Goal: Information Seeking & Learning: Learn about a topic

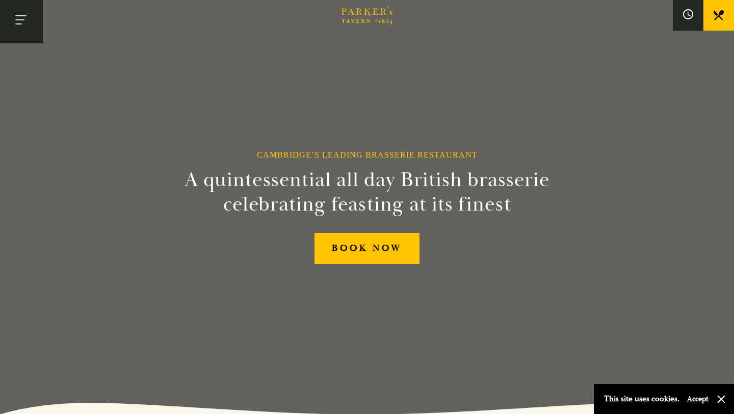
click at [31, 21] on button "Toggle navigation" at bounding box center [21, 21] width 43 height 43
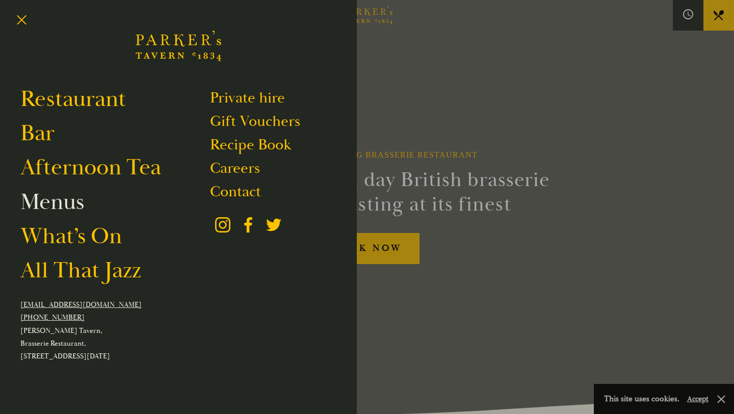
click at [78, 204] on link "Menus" at bounding box center [52, 202] width 64 height 29
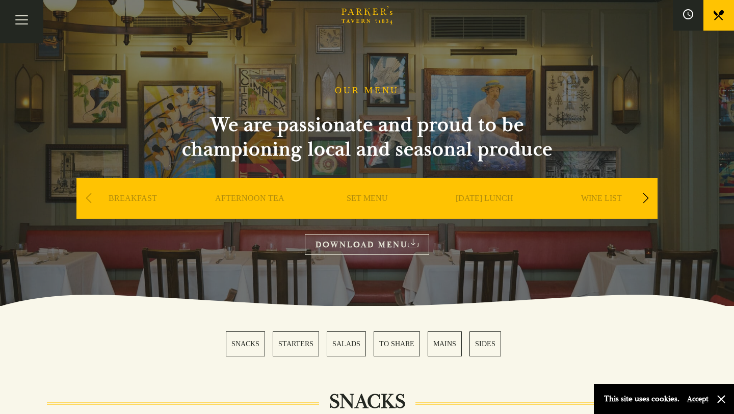
click at [384, 193] on div "SET MENU" at bounding box center [367, 213] width 112 height 71
click at [375, 198] on link "SET MENU" at bounding box center [367, 213] width 41 height 41
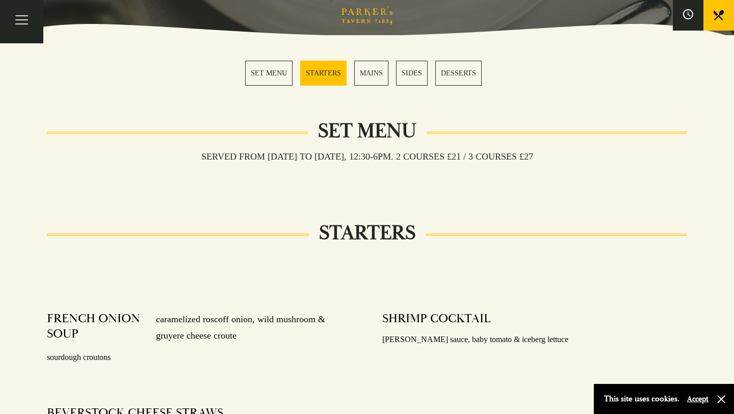
scroll to position [282, 0]
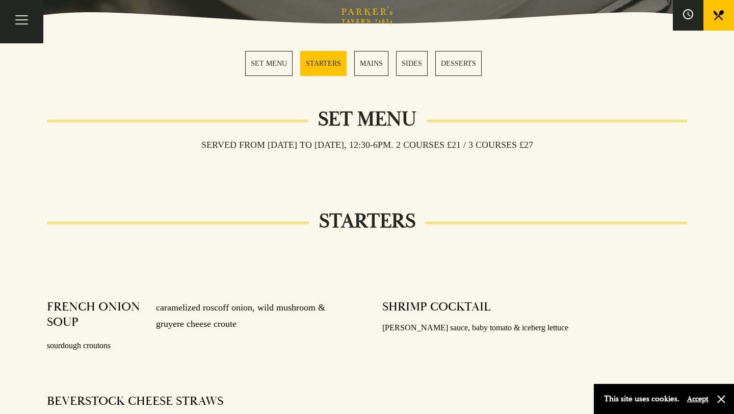
scroll to position [285, 0]
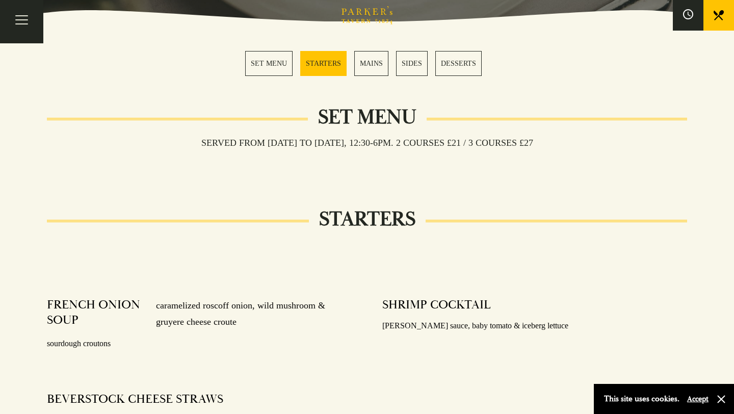
click at [272, 70] on link "SET MENU" at bounding box center [268, 63] width 47 height 25
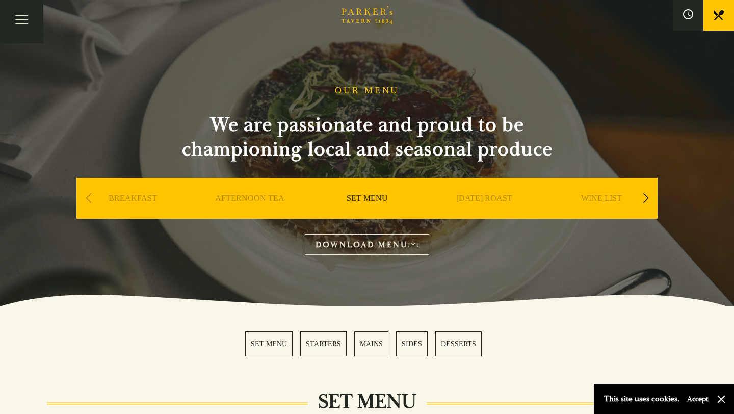
click at [369, 345] on link "MAINS" at bounding box center [371, 343] width 34 height 25
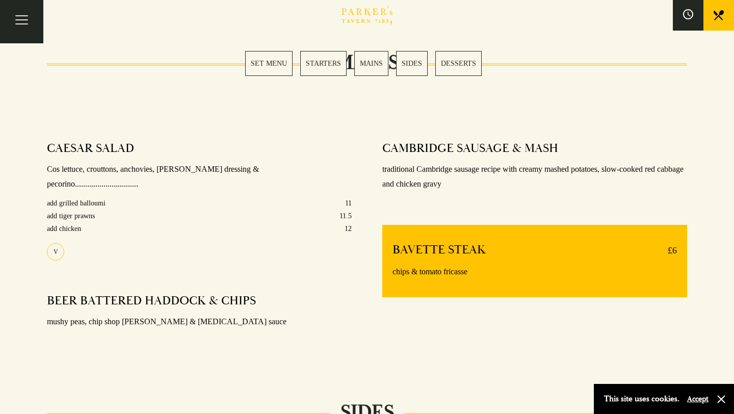
scroll to position [749, 0]
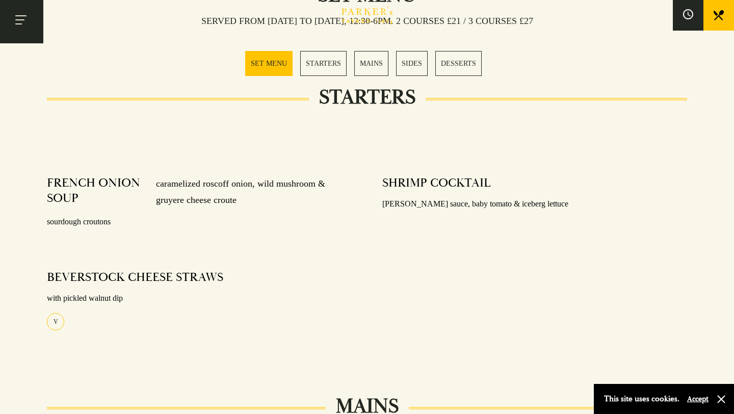
scroll to position [402, 0]
